Goal: Information Seeking & Learning: Learn about a topic

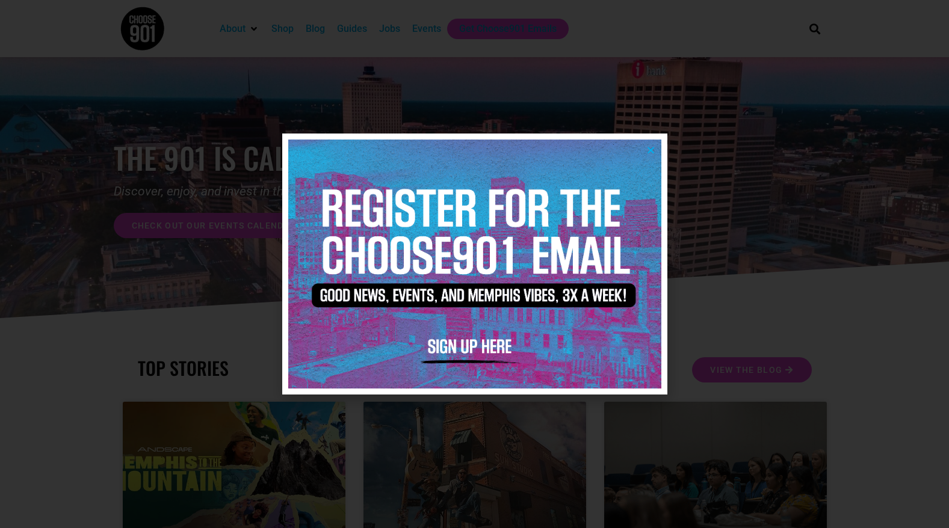
click at [173, 284] on div at bounding box center [474, 264] width 949 height 528
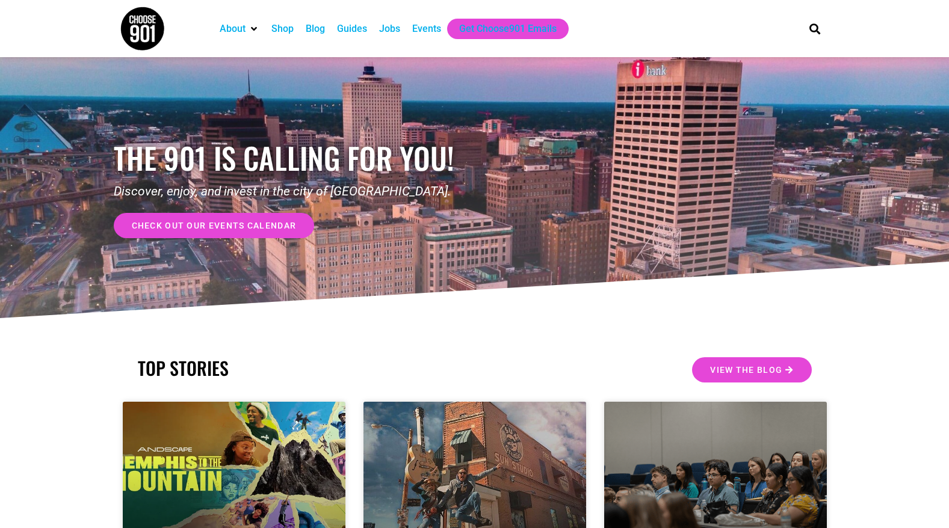
click at [260, 224] on span "check out our events calendar" at bounding box center [214, 226] width 165 height 8
click at [429, 32] on div "Events" at bounding box center [426, 29] width 29 height 14
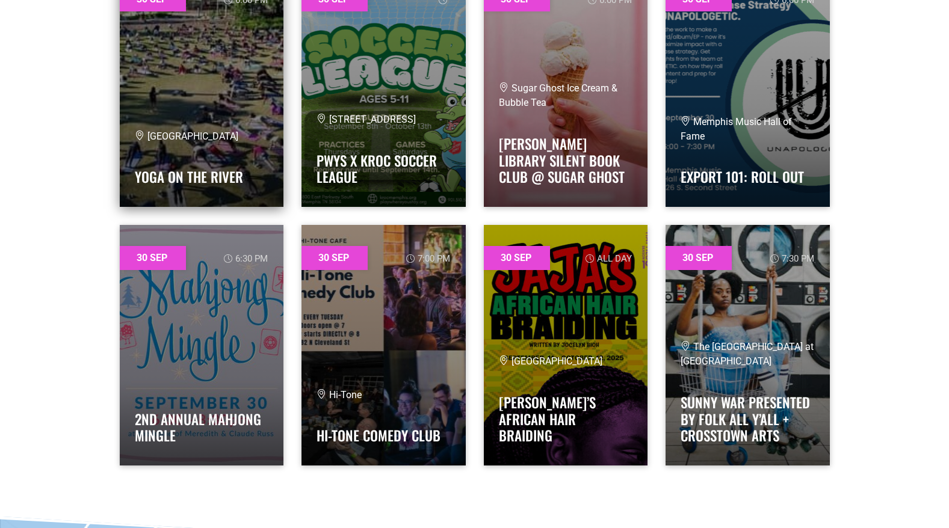
scroll to position [40118, 0]
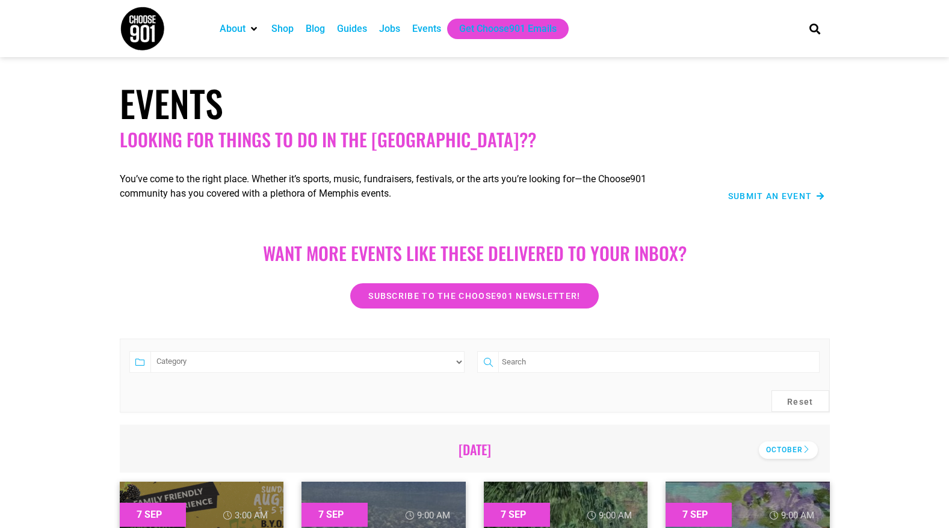
click at [781, 451] on div "October" at bounding box center [788, 450] width 59 height 17
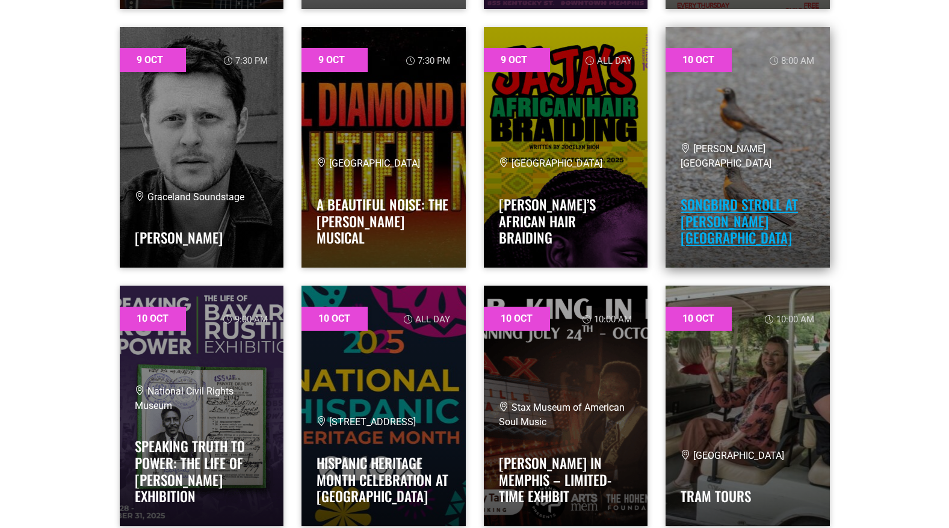
scroll to position [10032, 0]
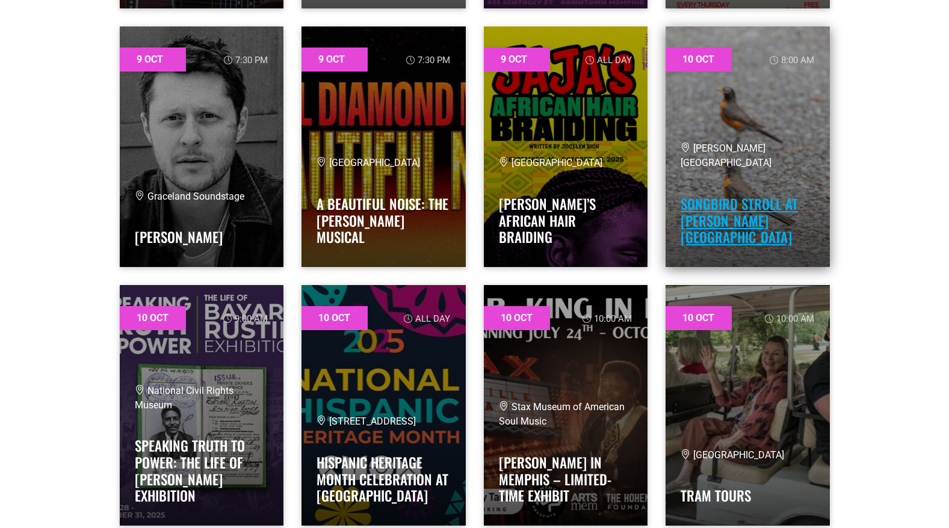
click at [749, 227] on link "Songbird Stroll at Overton Park" at bounding box center [739, 221] width 117 height 54
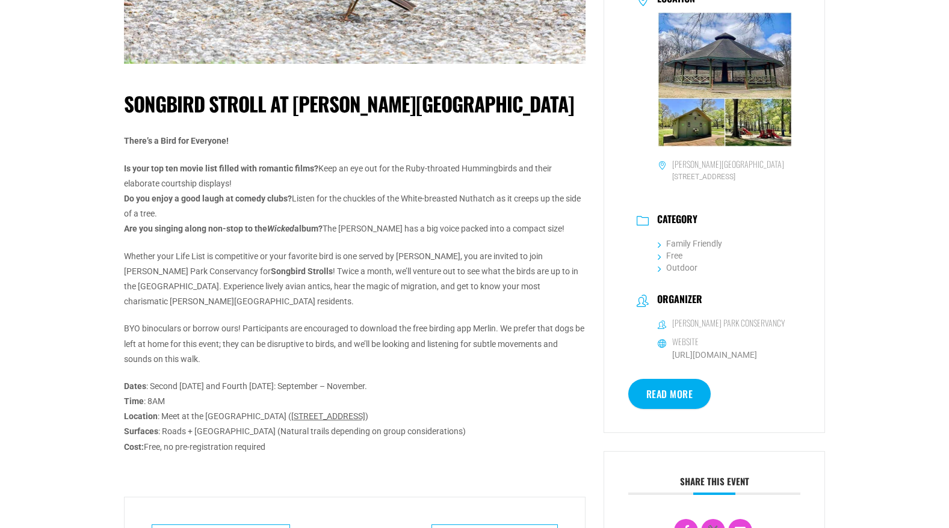
scroll to position [321, 0]
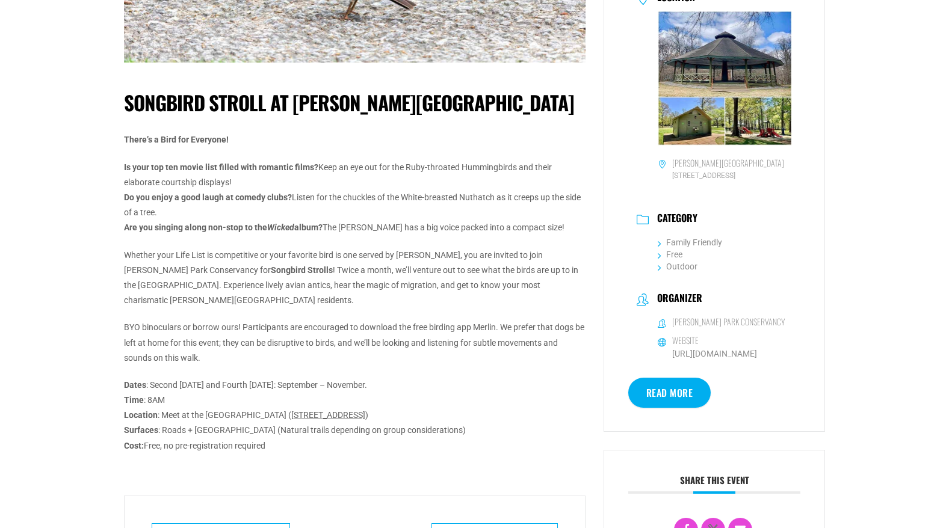
drag, startPoint x: 293, startPoint y: 433, endPoint x: 120, endPoint y: 99, distance: 376.4
click at [120, 99] on div "Songbird Stroll at Overton Park There’s a Bird for Everyone! Is your top ten mo…" at bounding box center [355, 265] width 480 height 1022
copy div "Songbird Stroll at Overton Park There’s a Bird for Everyone! Is your top ten mo…"
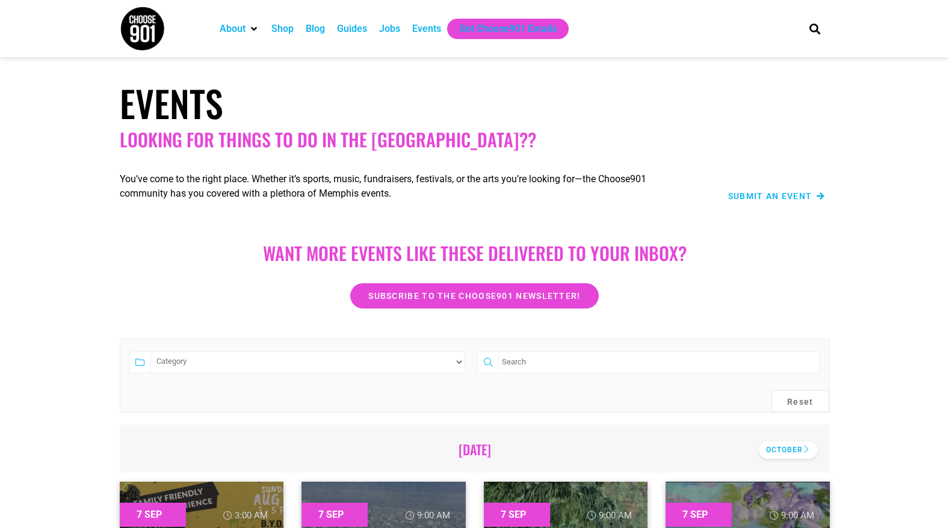
click at [778, 448] on div "October" at bounding box center [788, 450] width 59 height 17
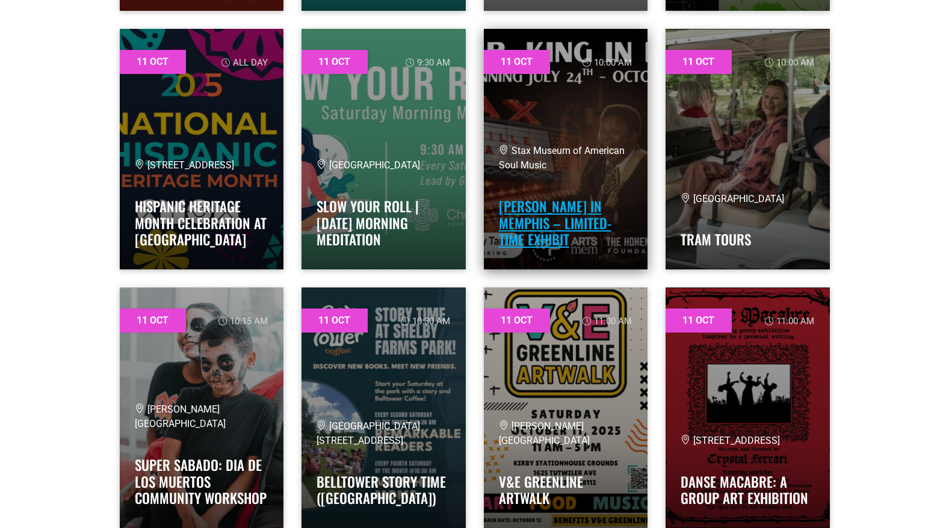
scroll to position [11588, 0]
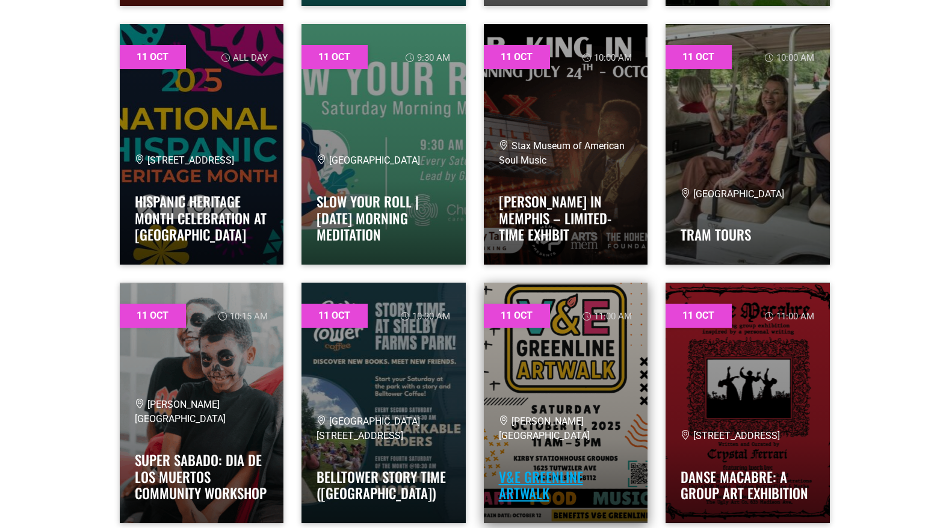
click at [527, 485] on link "V&E Greenline Artwalk" at bounding box center [541, 485] width 84 height 37
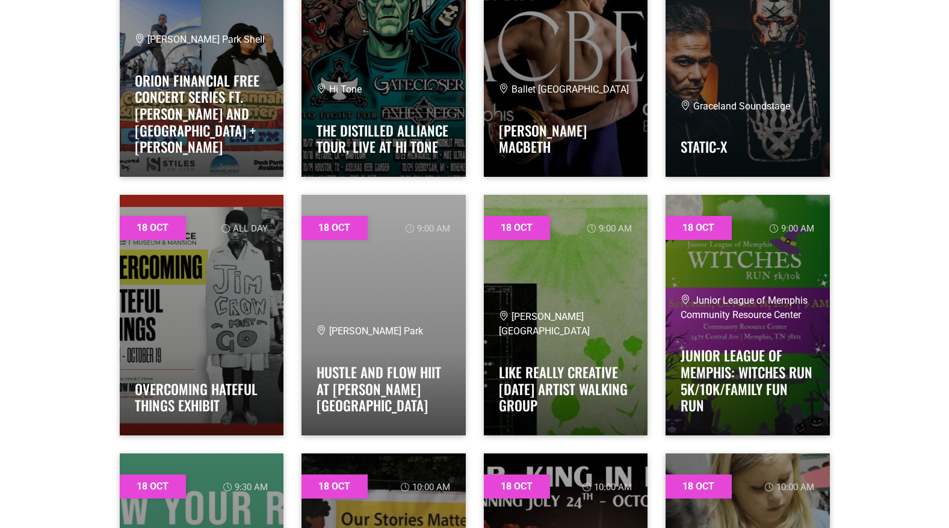
scroll to position [16594, 0]
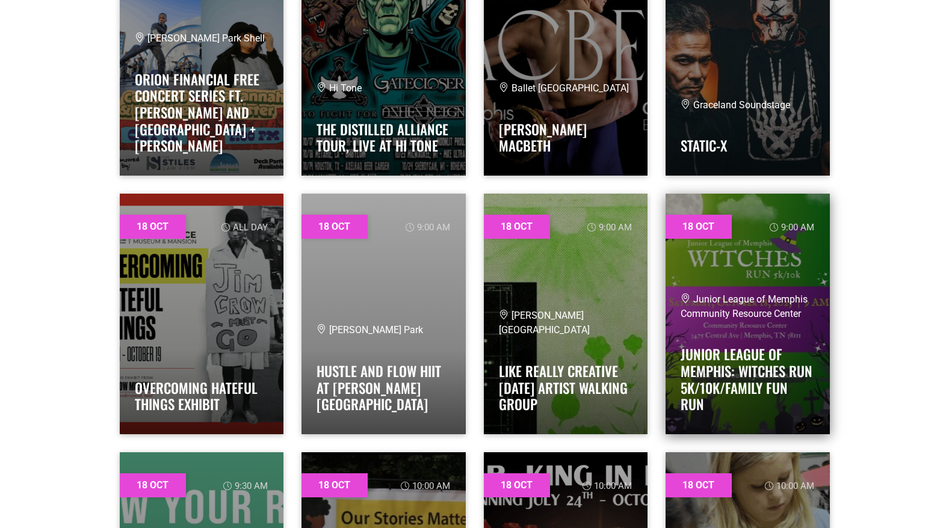
click at [722, 320] on span "Junior League of Memphis Community Resource Center" at bounding box center [744, 307] width 127 height 26
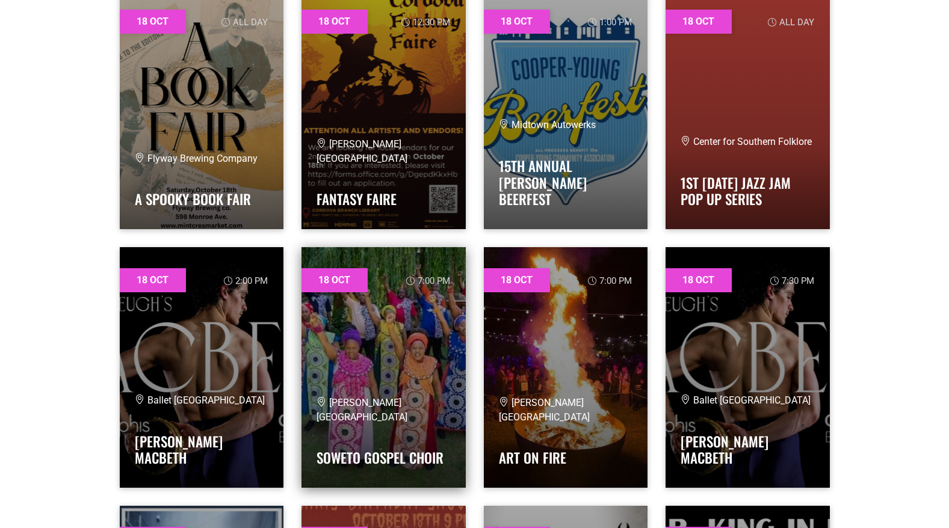
scroll to position [17579, 0]
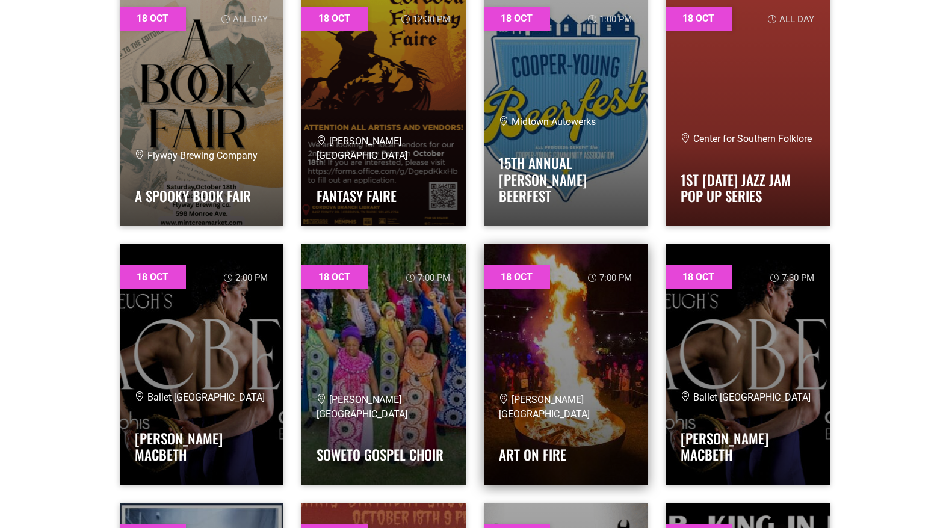
click at [546, 413] on span "Dixon Gallery and Gardens" at bounding box center [544, 407] width 91 height 26
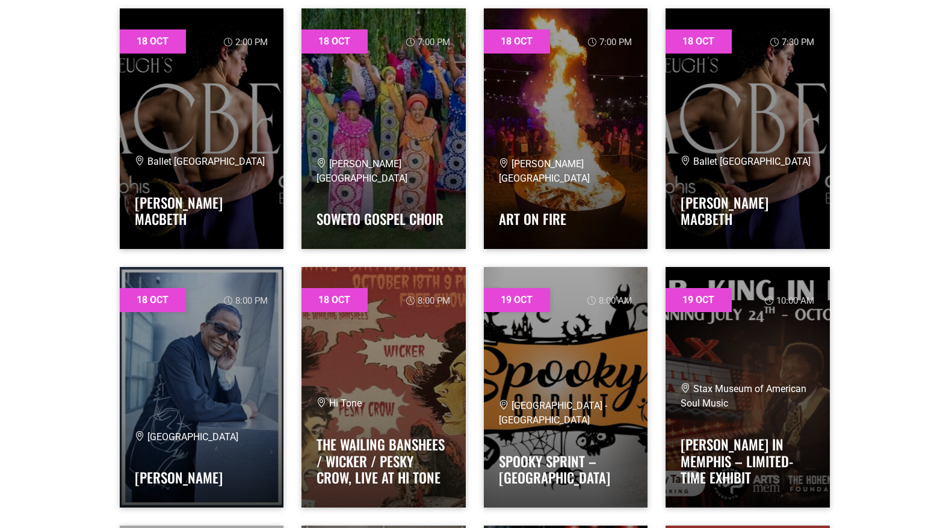
scroll to position [17815, 0]
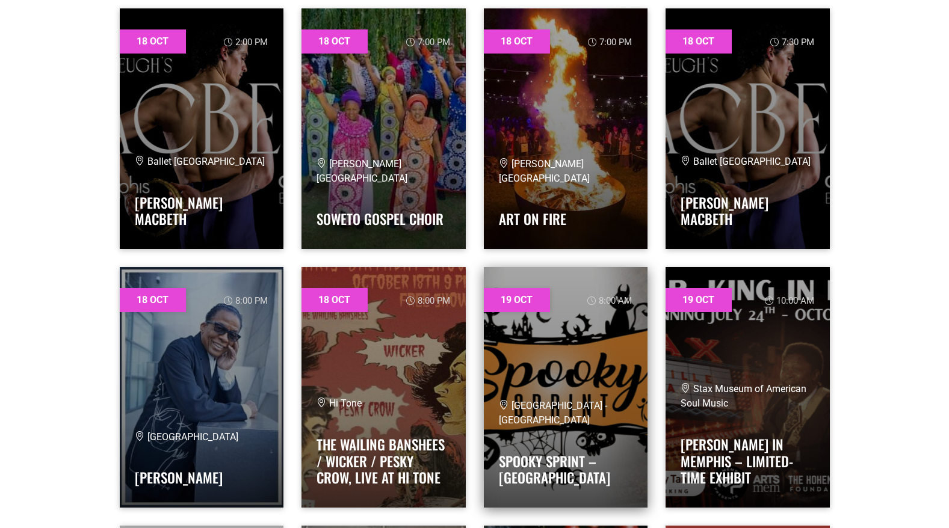
click at [557, 385] on link at bounding box center [566, 387] width 164 height 241
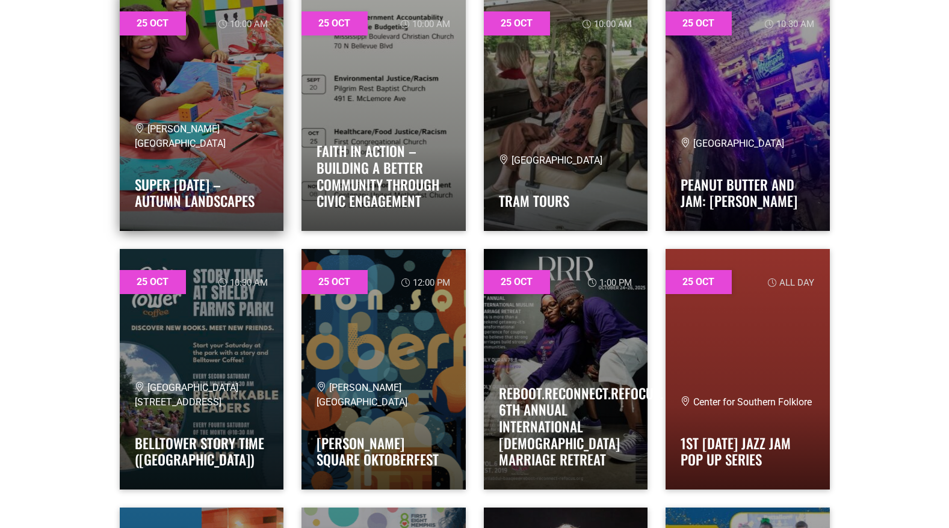
scroll to position [21717, 0]
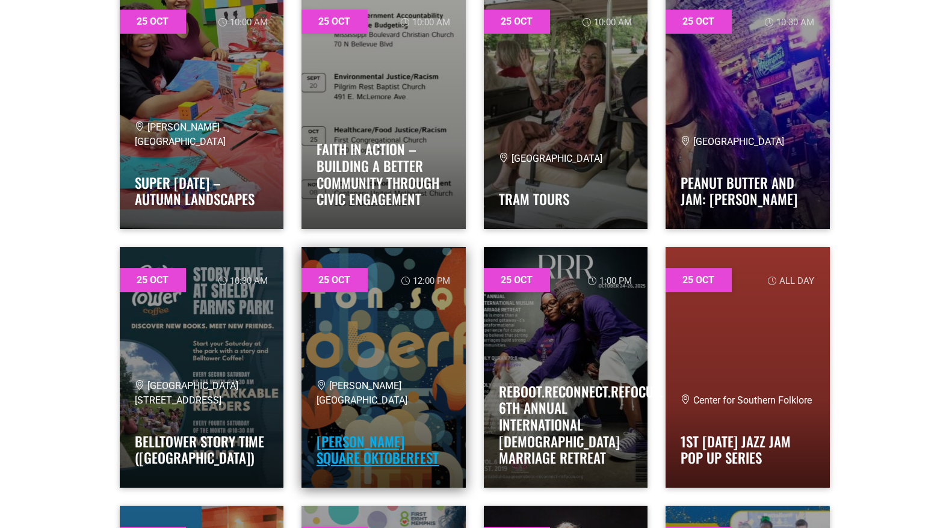
click at [350, 446] on link "Overton Square Oktoberfest" at bounding box center [378, 450] width 122 height 37
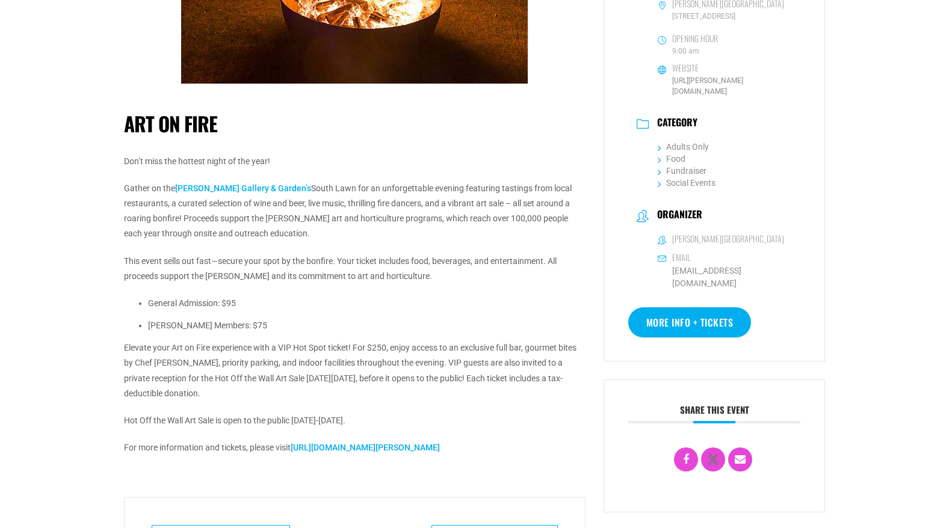
scroll to position [339, 0]
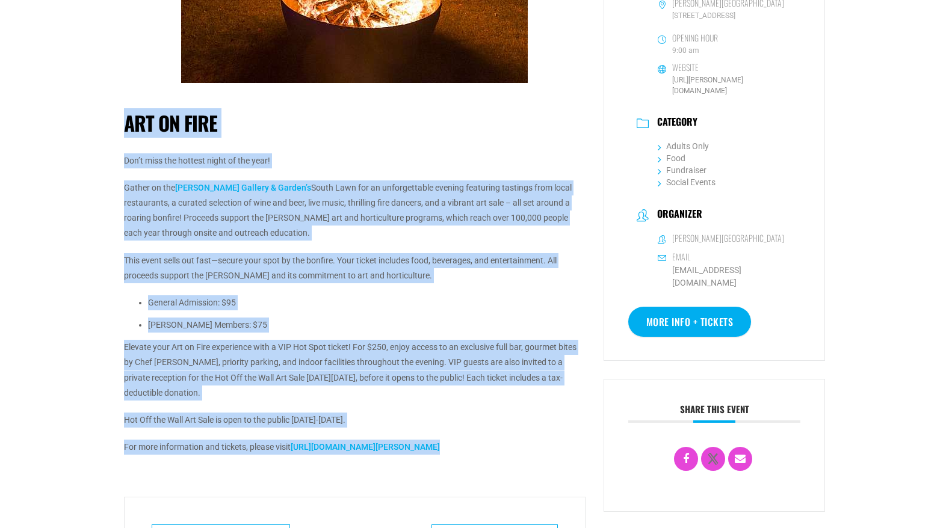
drag, startPoint x: 426, startPoint y: 445, endPoint x: 136, endPoint y: 97, distance: 453.0
click at [137, 97] on div "Art On Fire Don’t miss the hottest night of the year! Gather on the [PERSON_NAM…" at bounding box center [355, 289] width 462 height 404
copy div "Lor Ip Dolo Sit’a cons adi elitsed doeiu te inc utla! Etdolo ma ali Enima Minim…"
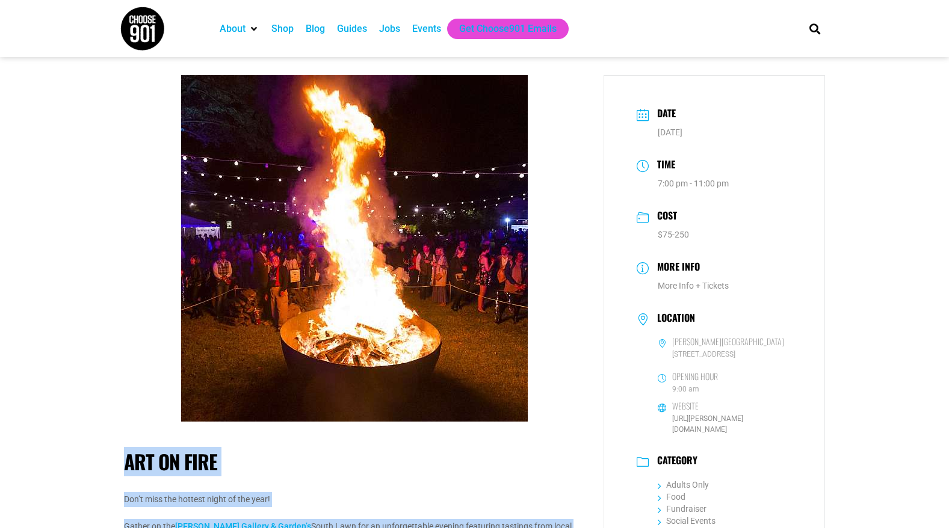
scroll to position [0, 0]
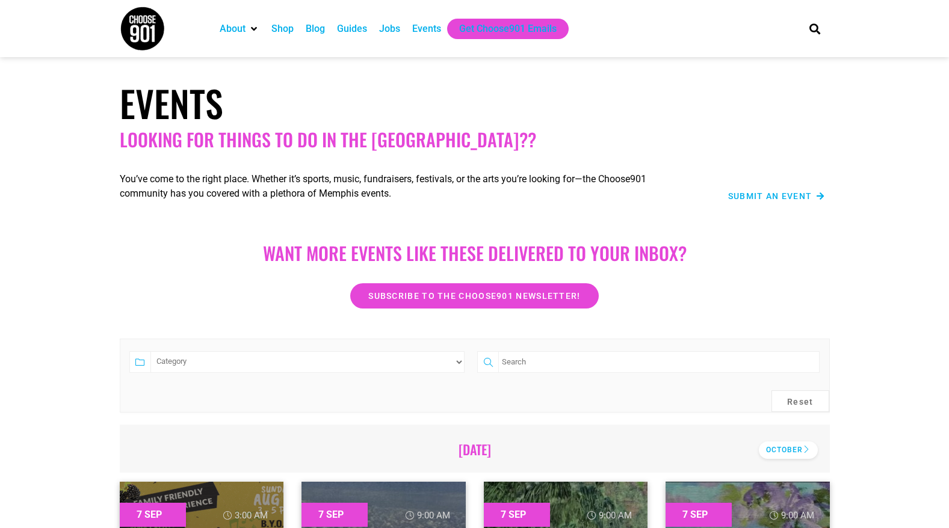
click at [770, 451] on div "October" at bounding box center [788, 450] width 59 height 17
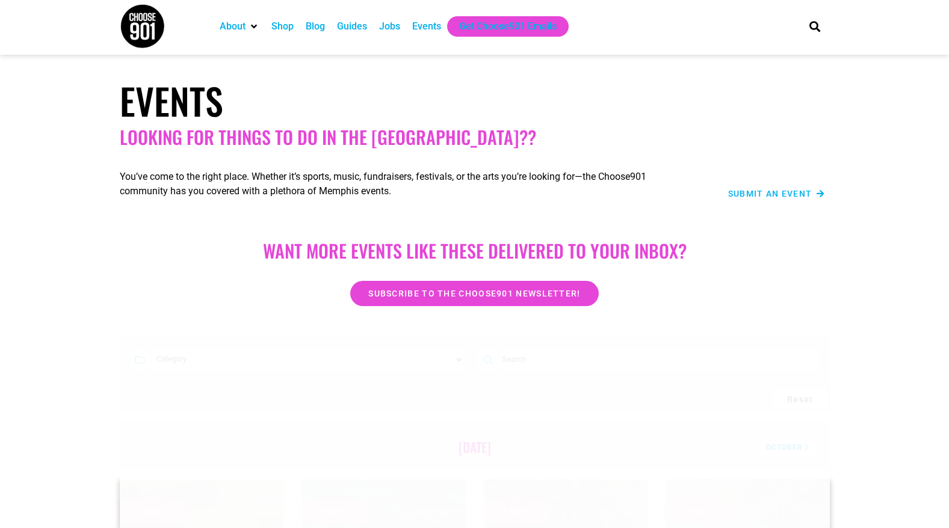
scroll to position [129, 0]
